Goal: Information Seeking & Learning: Learn about a topic

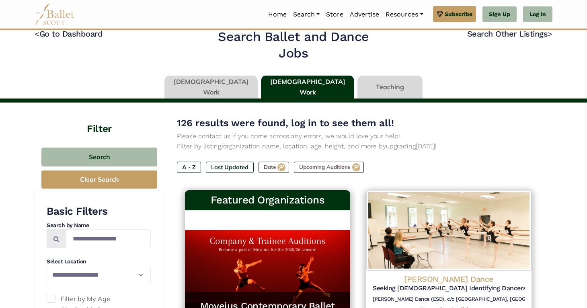
scroll to position [12, 0]
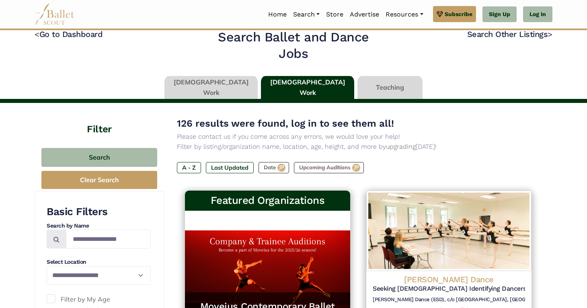
click at [224, 91] on link at bounding box center [210, 87] width 93 height 23
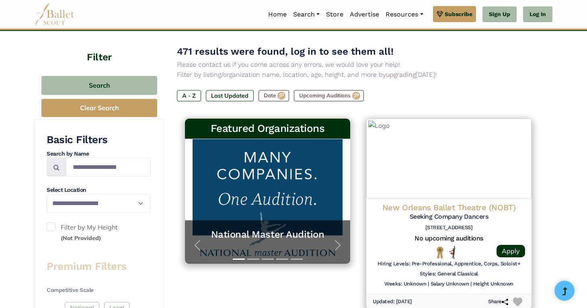
scroll to position [85, 0]
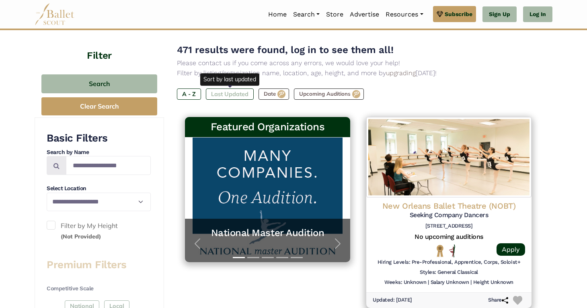
click at [229, 93] on label "Last Updated" at bounding box center [230, 93] width 48 height 11
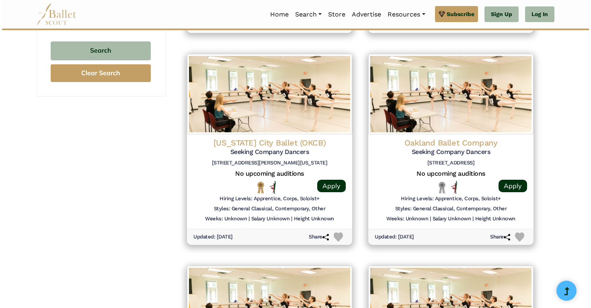
scroll to position [789, 0]
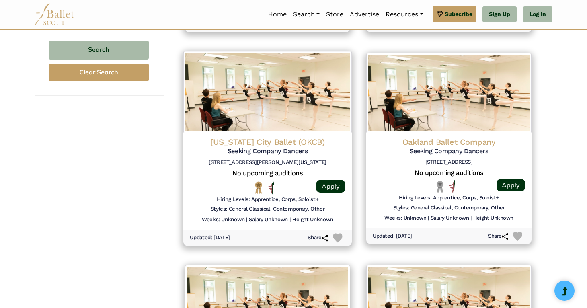
click at [287, 144] on h4 "[US_STATE] City Ballet (OKCB)" at bounding box center [268, 141] width 156 height 11
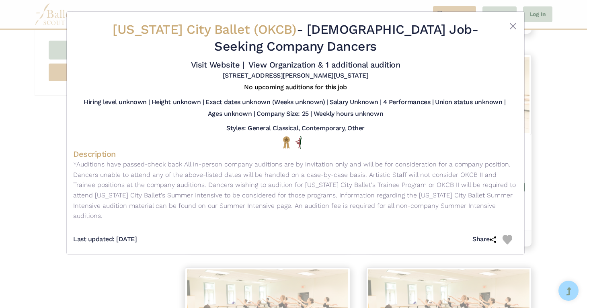
click at [526, 144] on div "Oklahoma City Ballet (OKCB) - Full Time Job - Seeking Company Dancers Visit Web…" at bounding box center [295, 154] width 591 height 308
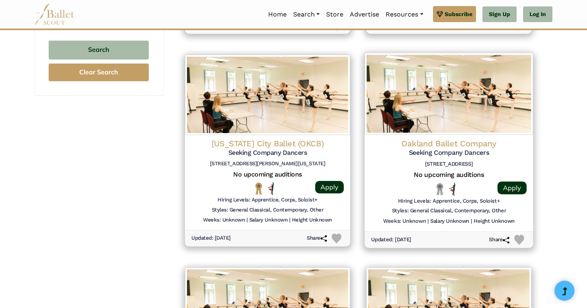
click at [473, 171] on h5 "No upcoming auditions" at bounding box center [449, 175] width 156 height 8
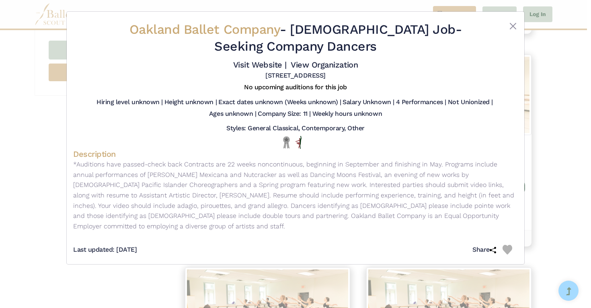
click at [564, 164] on div "Oakland Ballet Company - Full Time Job - Seeking Company Dancers Visit Website …" at bounding box center [295, 154] width 591 height 308
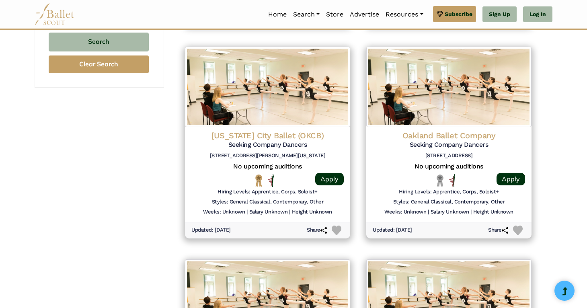
scroll to position [795, 0]
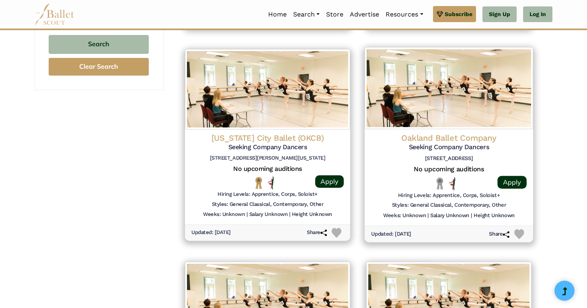
click at [516, 137] on h4 "Oakland Ballet Company" at bounding box center [449, 138] width 156 height 11
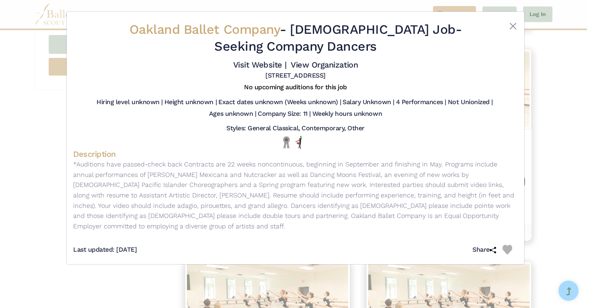
click at [547, 150] on div "Oakland Ballet Company - Full Time Job - Seeking Company Dancers Visit Website …" at bounding box center [295, 154] width 591 height 308
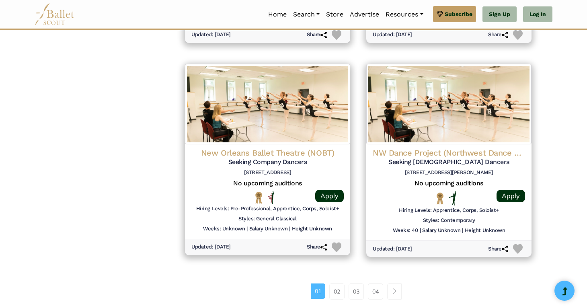
scroll to position [995, 0]
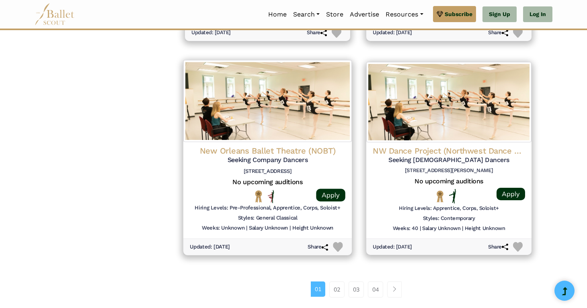
click at [297, 118] on img at bounding box center [267, 101] width 168 height 82
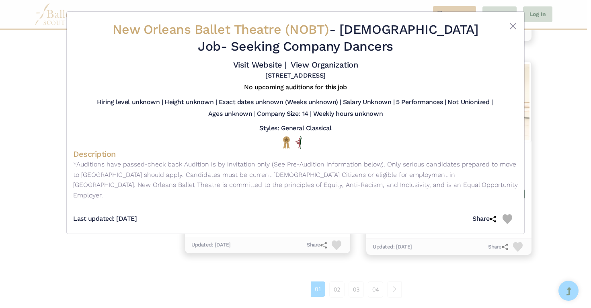
click at [542, 147] on div "New Orleans Ballet Theatre (NOBT) - Full Time Job - Seeking Company Dancers Vis…" at bounding box center [295, 154] width 591 height 308
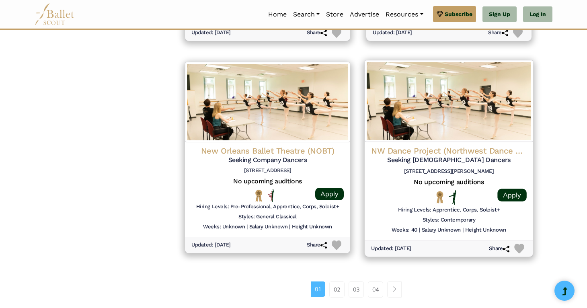
click at [532, 150] on div "NW Dance Project (Northwest Dance Project) Seeking Male Dancers 211 NE 10th Ave…" at bounding box center [449, 191] width 168 height 98
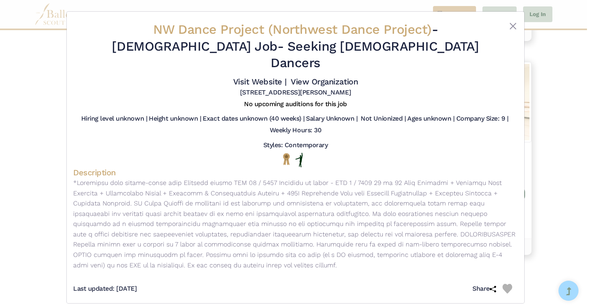
click at [551, 149] on div "NW Dance Project (Northwest Dance Project) - Full Time Job - Seeking Male Dance…" at bounding box center [295, 154] width 591 height 308
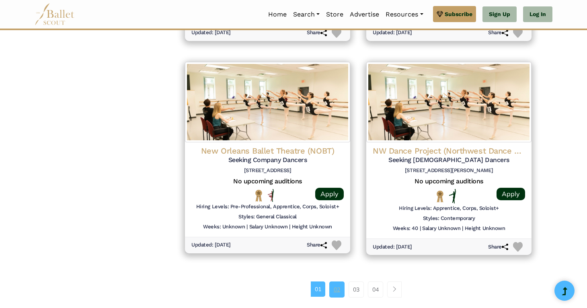
click at [329, 288] on link "02" at bounding box center [336, 289] width 15 height 16
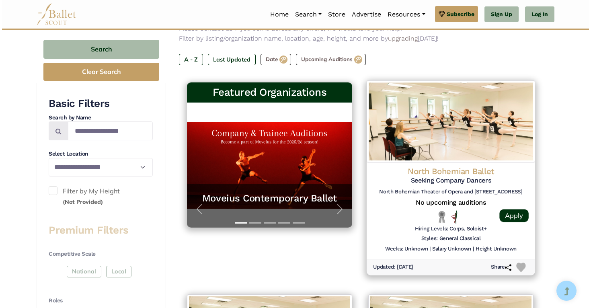
scroll to position [120, 0]
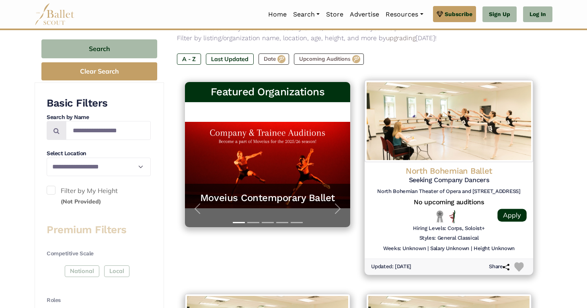
click at [469, 109] on img at bounding box center [449, 121] width 168 height 82
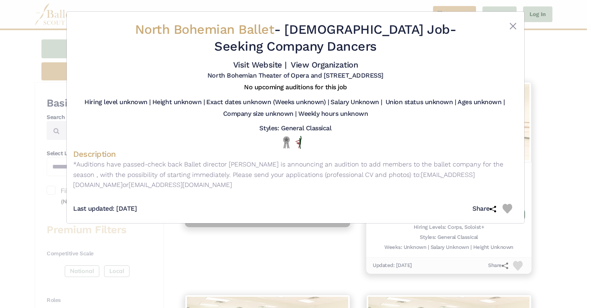
click at [549, 116] on div "North Bohemian Ballet - Full Time Job - Seeking Company Dancers Visit Website |…" at bounding box center [295, 154] width 591 height 308
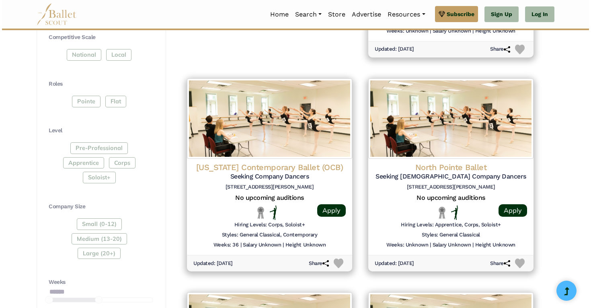
scroll to position [337, 0]
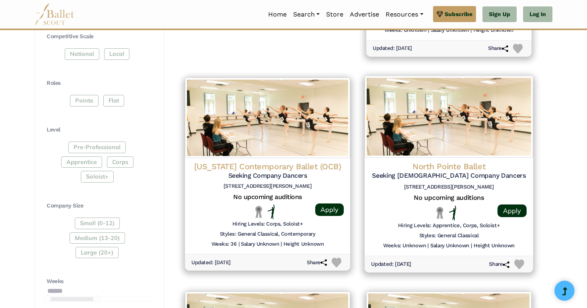
click at [537, 123] on div "North Pointe Ballet Seeking Male Company Dancers 593 West Bagley Road Berea, OH…" at bounding box center [448, 174] width 185 height 205
click at [519, 127] on img at bounding box center [449, 117] width 168 height 82
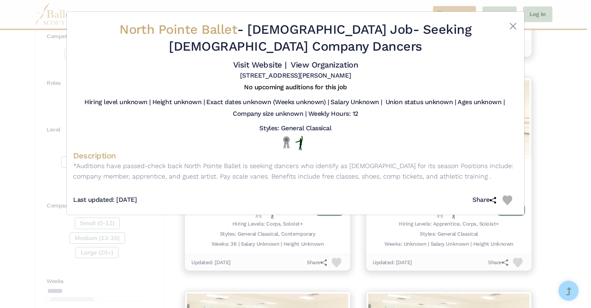
click at [548, 131] on div "North Pointe Ballet - Full Time Job - Seeking Male Company Dancers Visit Websit…" at bounding box center [295, 154] width 591 height 308
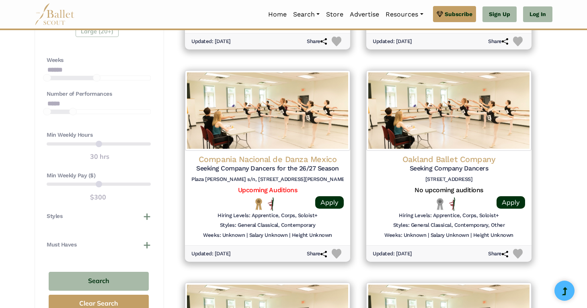
scroll to position [559, 0]
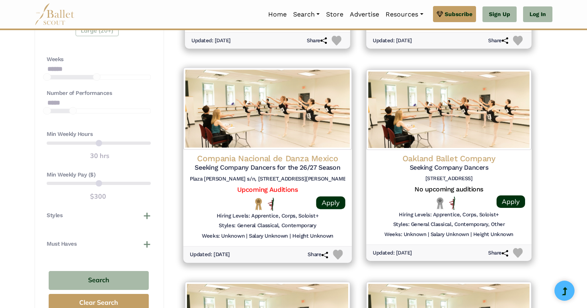
click at [316, 125] on img at bounding box center [267, 109] width 168 height 82
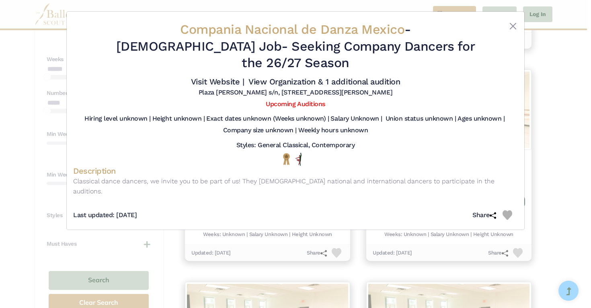
click at [556, 119] on div "Compania Nacional de Danza Mexico - Full Time Job - Seeking Company Dancers for…" at bounding box center [295, 154] width 591 height 308
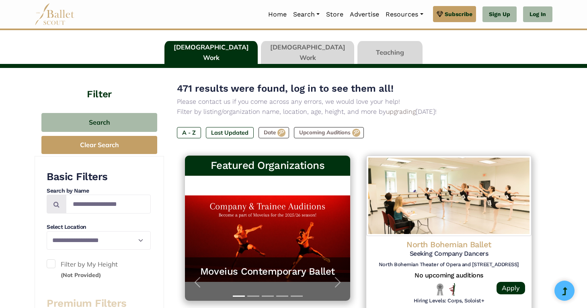
scroll to position [0, 0]
